Goal: Participate in discussion: Engage in conversation with other users on a specific topic

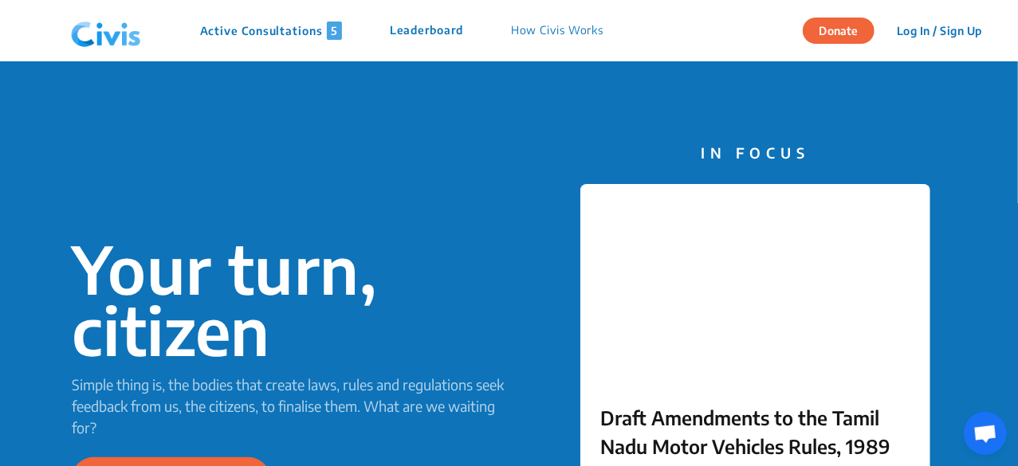
click at [265, 29] on p "Active Consultations 5" at bounding box center [271, 31] width 142 height 18
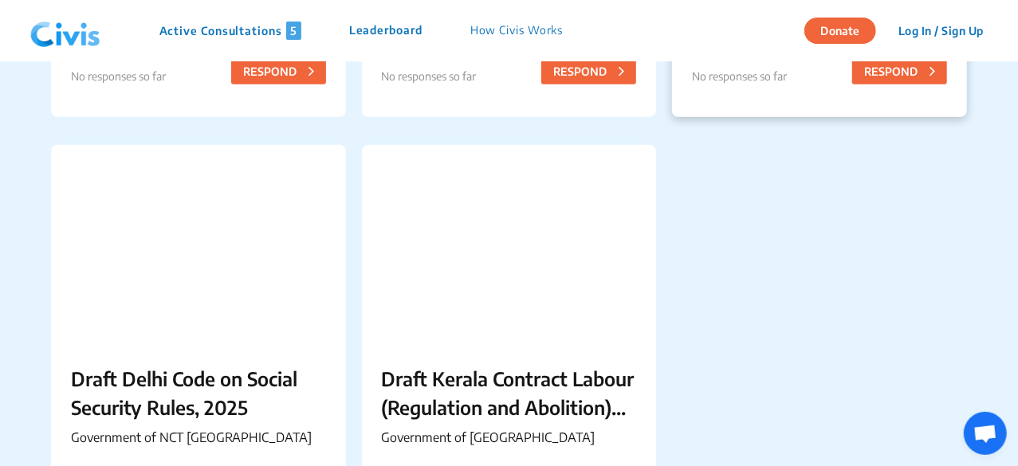
scroll to position [626, 0]
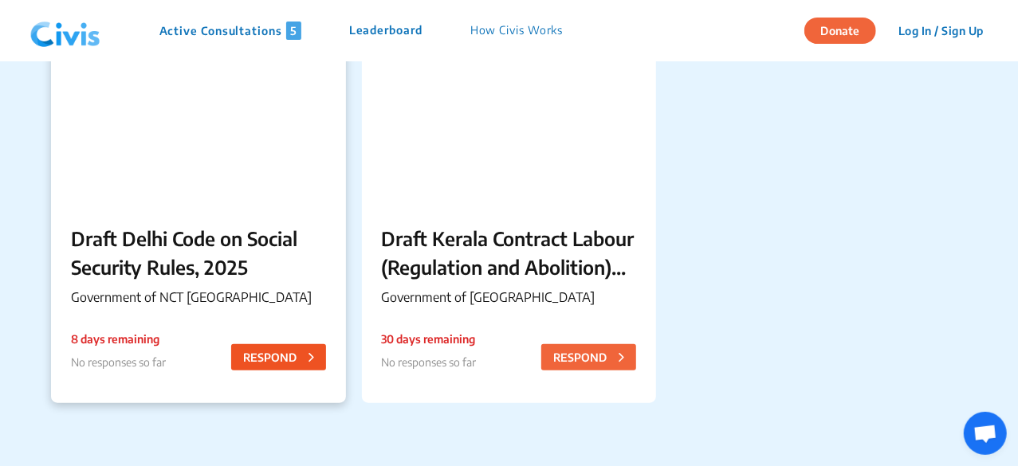
click at [298, 351] on button "RESPOND" at bounding box center [278, 357] width 95 height 26
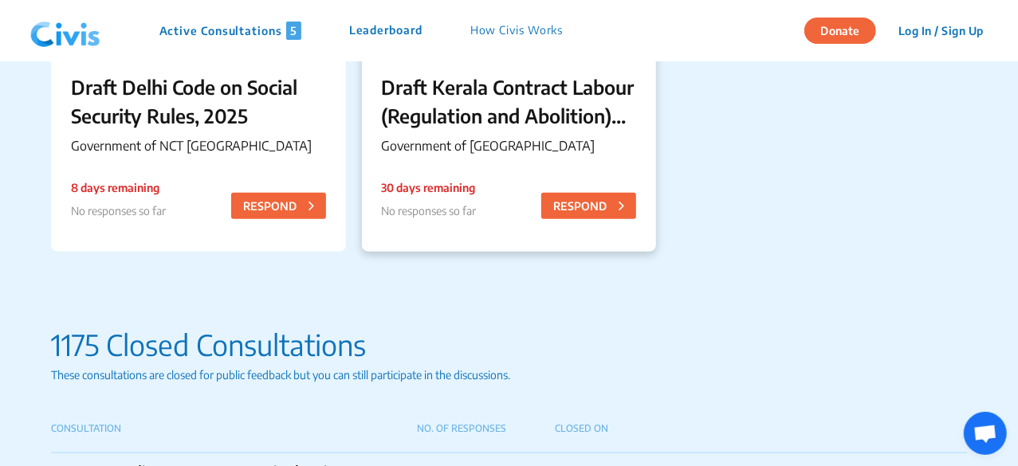
scroll to position [775, 0]
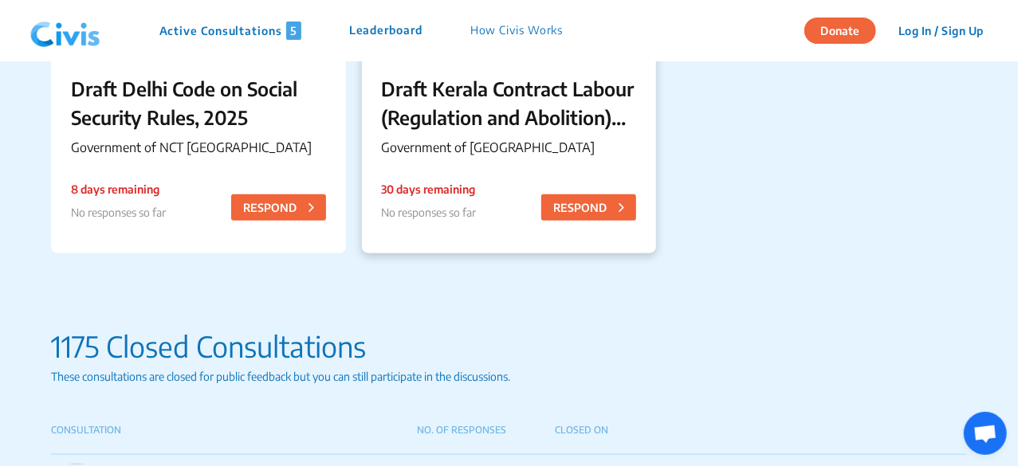
click at [539, 100] on p "Draft Kerala Contract Labour (Regulation and Abolition) (Amendment) Rules, 2025" at bounding box center [509, 102] width 255 height 57
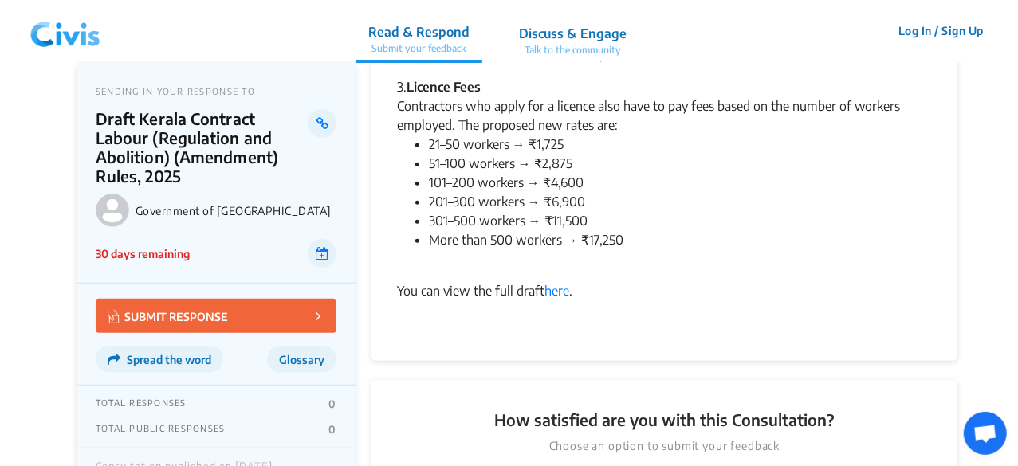
scroll to position [427, 0]
click at [557, 294] on link "here" at bounding box center [556, 292] width 25 height 16
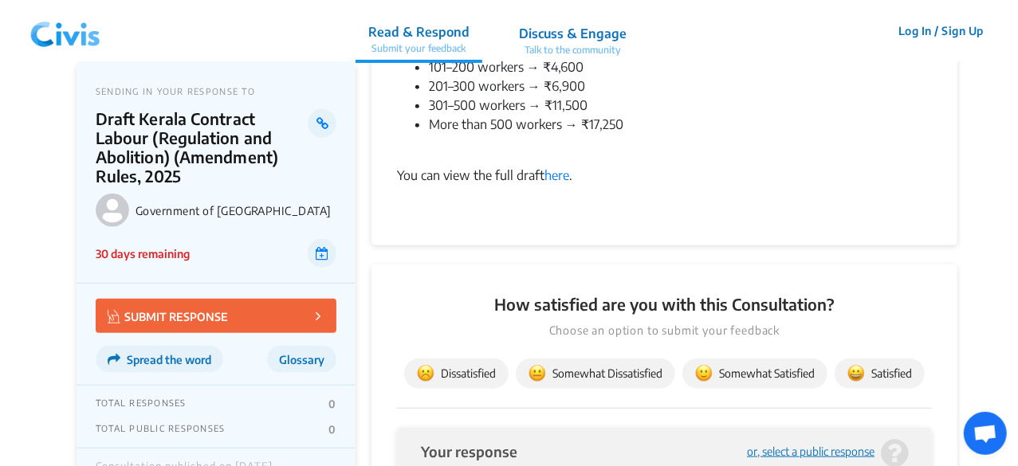
scroll to position [545, 0]
